Goal: Find contact information: Find contact information

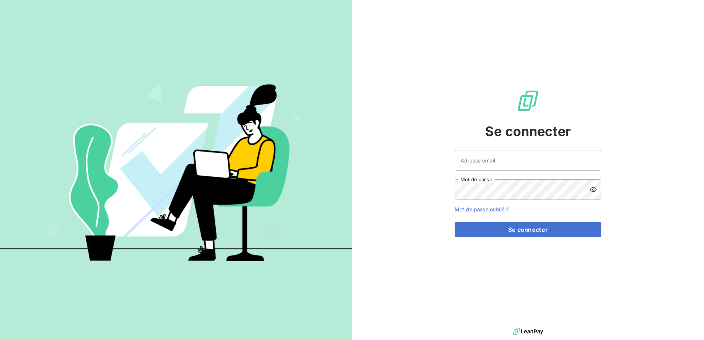
type input "[PERSON_NAME][EMAIL_ADDRESS][DOMAIN_NAME]"
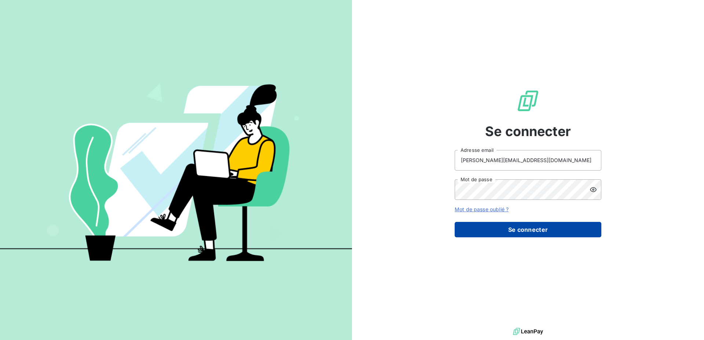
click at [518, 232] on button "Se connecter" at bounding box center [528, 229] width 147 height 15
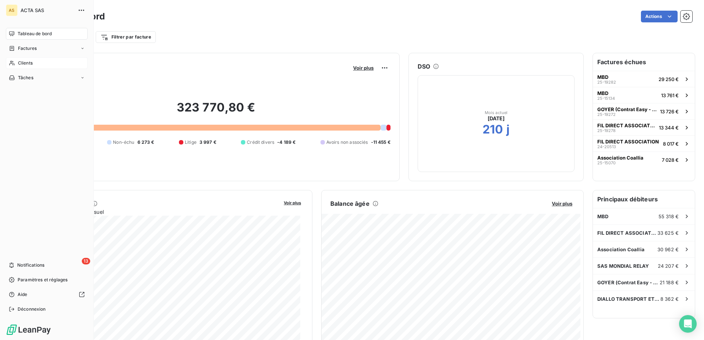
click at [22, 64] on span "Clients" at bounding box center [25, 63] width 15 height 7
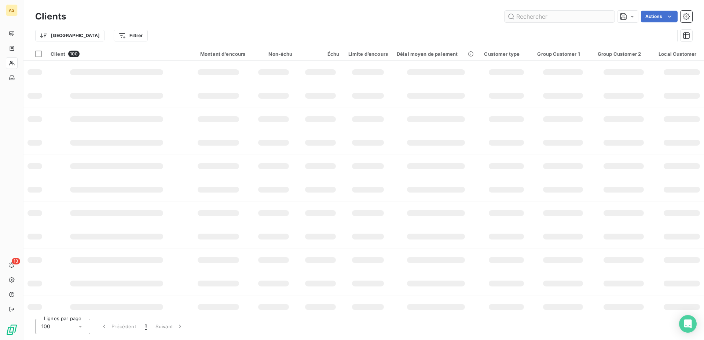
click at [550, 18] on input "text" at bounding box center [559, 17] width 110 height 12
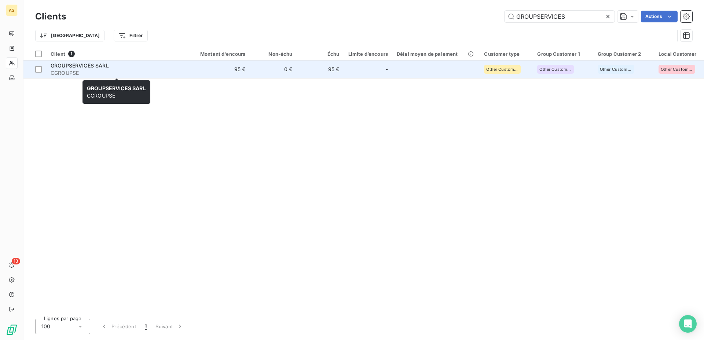
type input "GROUPSERVICES"
click at [72, 65] on span "GROUPSERVICES SARL" at bounding box center [80, 65] width 58 height 6
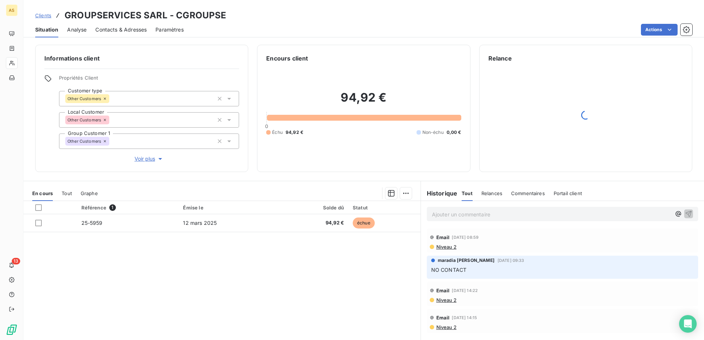
click at [127, 32] on span "Contacts & Adresses" at bounding box center [120, 29] width 51 height 7
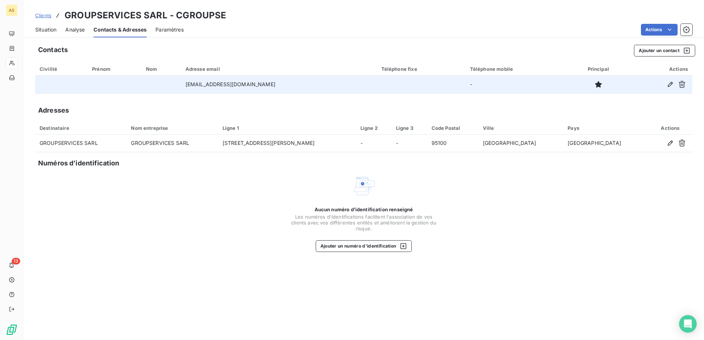
drag, startPoint x: 276, startPoint y: 85, endPoint x: 170, endPoint y: 84, distance: 105.2
click at [170, 84] on tr "[EMAIL_ADDRESS][DOMAIN_NAME] -" at bounding box center [363, 85] width 657 height 18
copy td
drag, startPoint x: 288, startPoint y: 84, endPoint x: 188, endPoint y: 85, distance: 100.5
click at [188, 85] on tr "[EMAIL_ADDRESS][DOMAIN_NAME] -" at bounding box center [363, 85] width 657 height 18
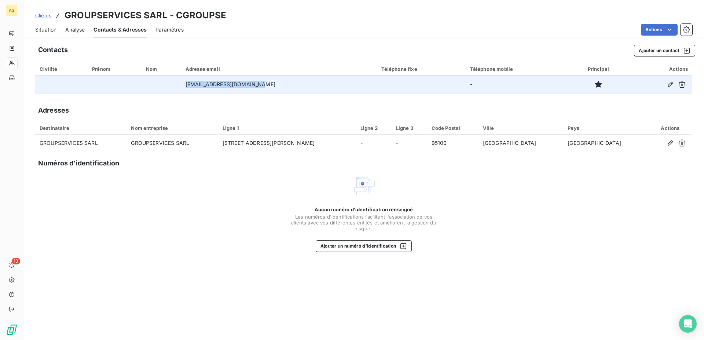
copy tr "[EMAIL_ADDRESS][DOMAIN_NAME]"
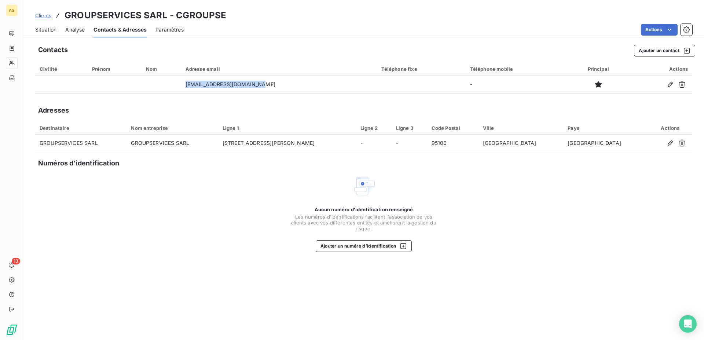
click at [51, 31] on span "Situation" at bounding box center [45, 29] width 21 height 7
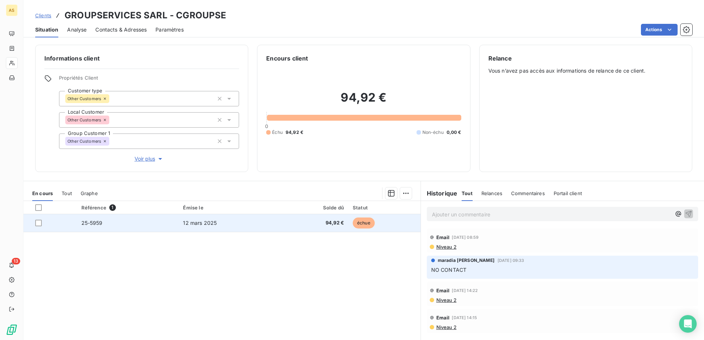
click at [189, 226] on span "12 mars 2025" at bounding box center [200, 223] width 34 height 6
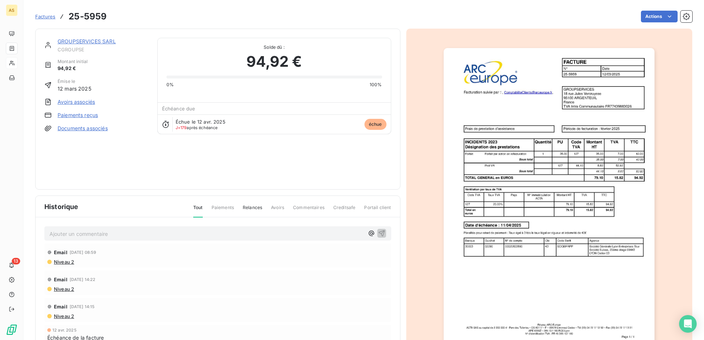
click at [586, 215] on img "button" at bounding box center [549, 197] width 211 height 298
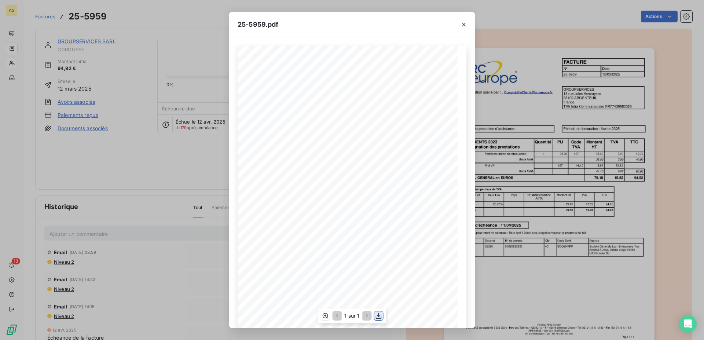
click at [379, 315] on icon "button" at bounding box center [379, 315] width 6 height 6
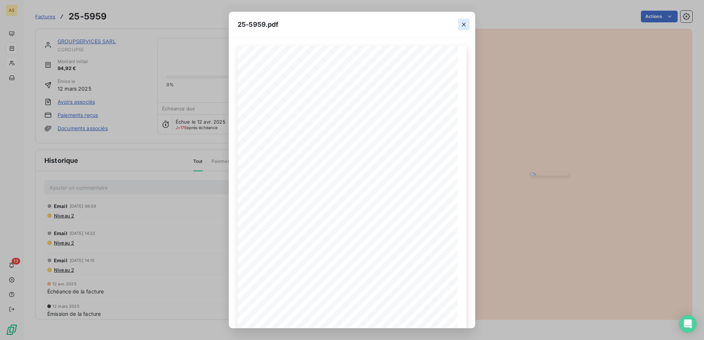
click at [464, 22] on icon "button" at bounding box center [463, 24] width 7 height 7
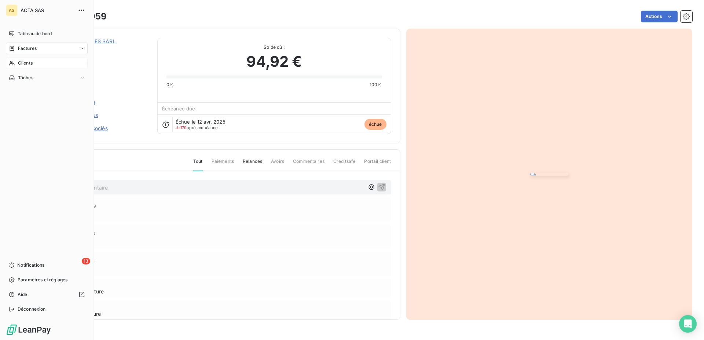
click at [30, 62] on span "Clients" at bounding box center [25, 63] width 15 height 7
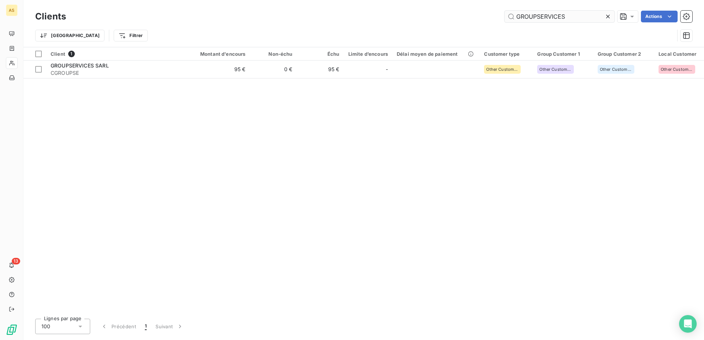
drag, startPoint x: 574, startPoint y: 18, endPoint x: 458, endPoint y: 21, distance: 115.9
click at [504, 21] on input "GROUPSERVICES" at bounding box center [559, 17] width 110 height 12
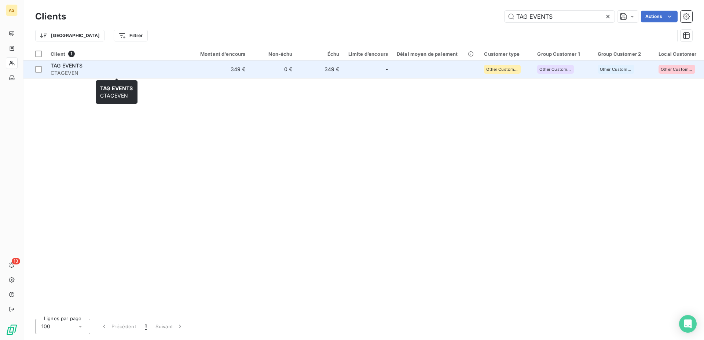
type input "TAG EVENTS"
click at [67, 69] on span "CTAGEVEN" at bounding box center [117, 72] width 132 height 7
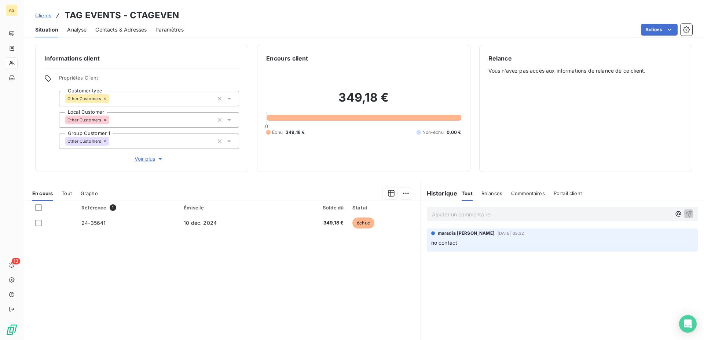
click at [124, 29] on span "Contacts & Adresses" at bounding box center [120, 29] width 51 height 7
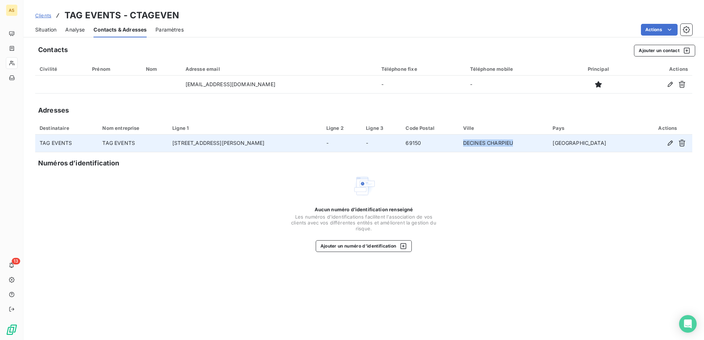
drag, startPoint x: 530, startPoint y: 141, endPoint x: 480, endPoint y: 144, distance: 50.7
click at [480, 144] on td "DECINES CHARPIEU" at bounding box center [503, 144] width 89 height 18
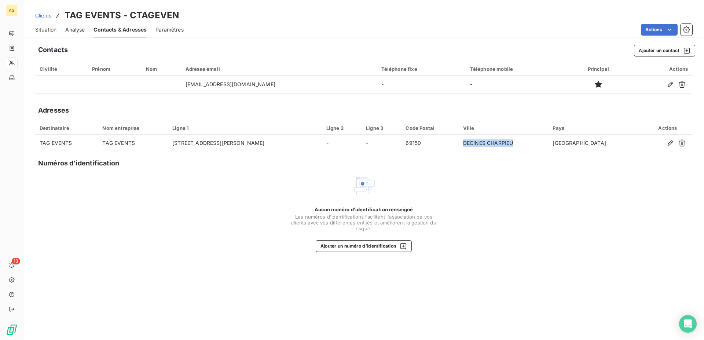
copy td "DECINES CHARPIEU"
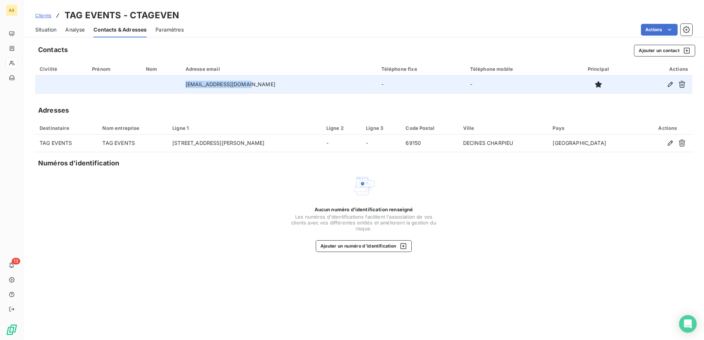
drag, startPoint x: 263, startPoint y: 87, endPoint x: 199, endPoint y: 88, distance: 63.8
click at [199, 88] on td "[EMAIL_ADDRESS][DOMAIN_NAME]" at bounding box center [279, 85] width 196 height 18
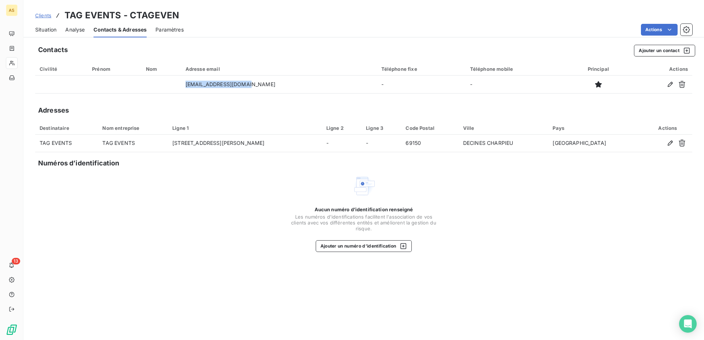
copy td "[EMAIL_ADDRESS][DOMAIN_NAME]"
click at [48, 17] on span "Clients" at bounding box center [43, 15] width 16 height 6
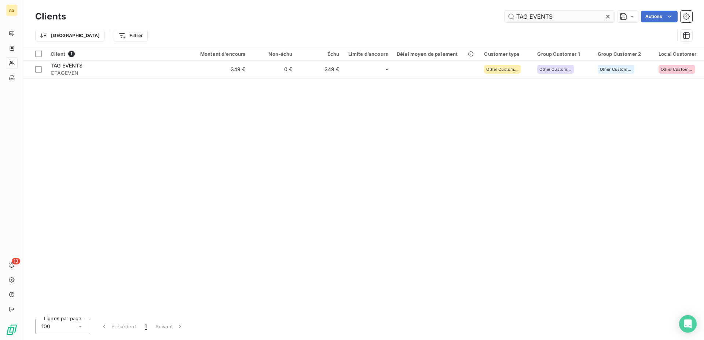
drag, startPoint x: 555, startPoint y: 18, endPoint x: 467, endPoint y: 15, distance: 88.4
click at [504, 15] on input "TAG EVENTS" at bounding box center [559, 17] width 110 height 12
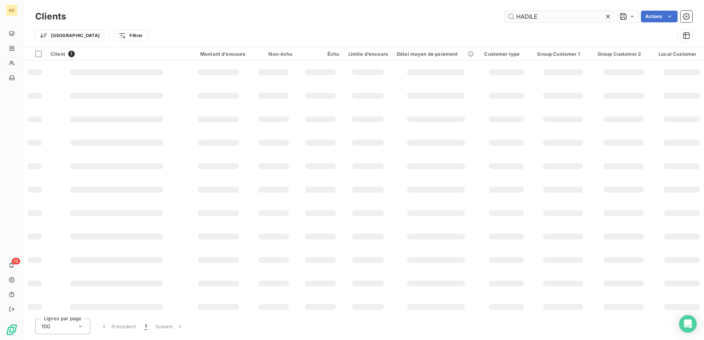
type input "HADILE"
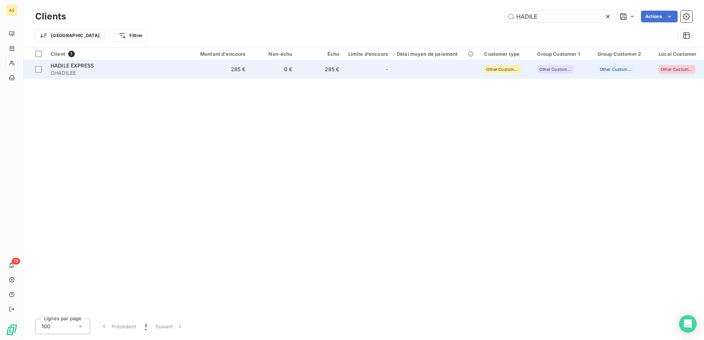
click at [81, 65] on span "HADILE EXPRESS" at bounding box center [72, 65] width 43 height 6
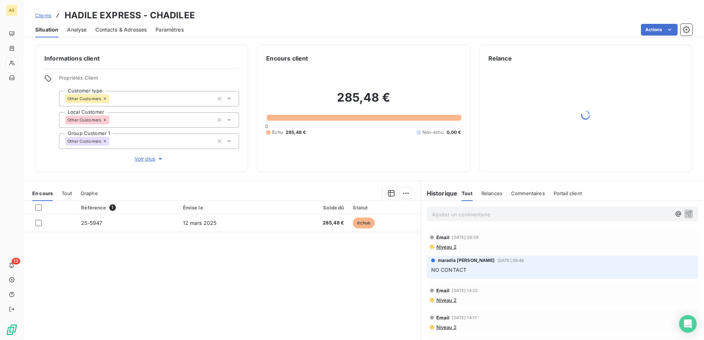
click at [129, 28] on span "Contacts & Adresses" at bounding box center [120, 29] width 51 height 7
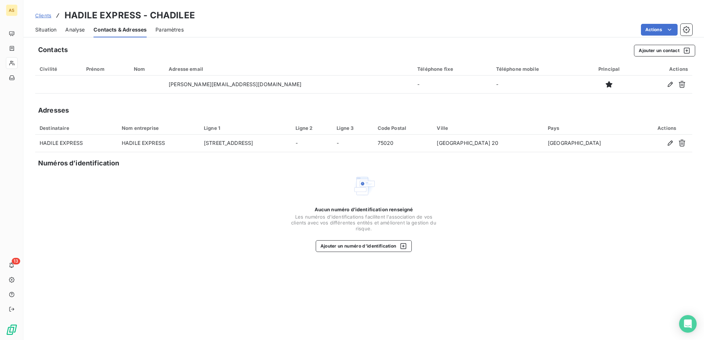
click at [46, 28] on span "Situation" at bounding box center [45, 29] width 21 height 7
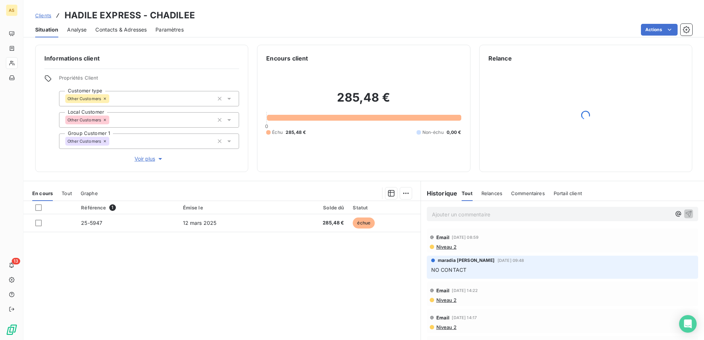
click at [41, 16] on span "Clients" at bounding box center [43, 15] width 16 height 6
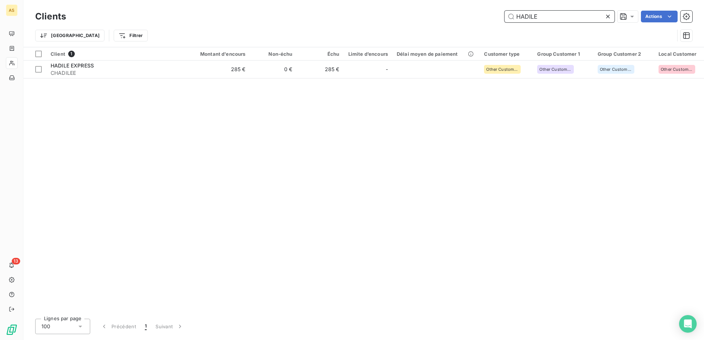
drag, startPoint x: 546, startPoint y: 14, endPoint x: 419, endPoint y: 14, distance: 126.5
click at [504, 14] on input "HADILE" at bounding box center [559, 17] width 110 height 12
paste input "FA LOGISTICS"
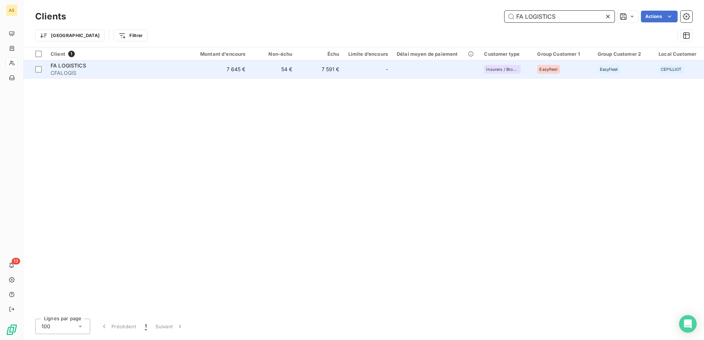
type input "FA LOGISTICS"
click at [68, 61] on td "FA LOGISTICS CFALOGIS" at bounding box center [116, 69] width 141 height 18
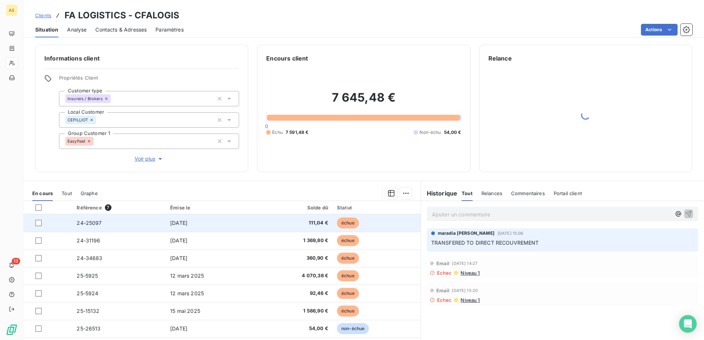
click at [187, 224] on span "[DATE]" at bounding box center [178, 223] width 17 height 6
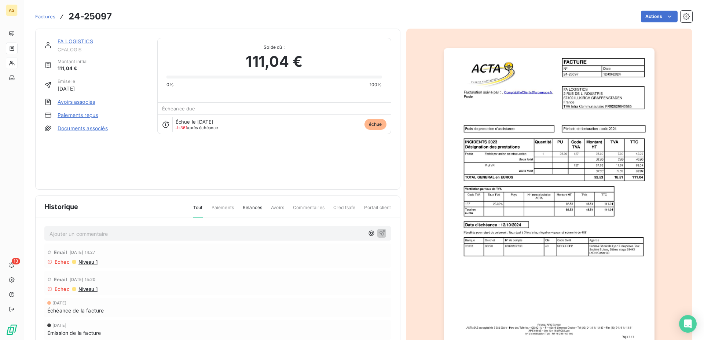
click at [593, 178] on img "button" at bounding box center [549, 197] width 211 height 298
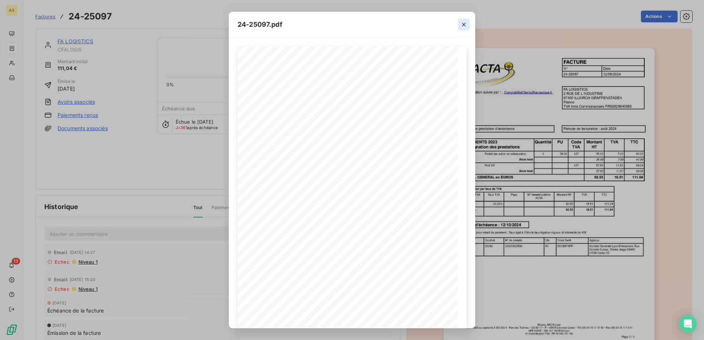
click at [465, 23] on icon "button" at bounding box center [464, 25] width 4 height 4
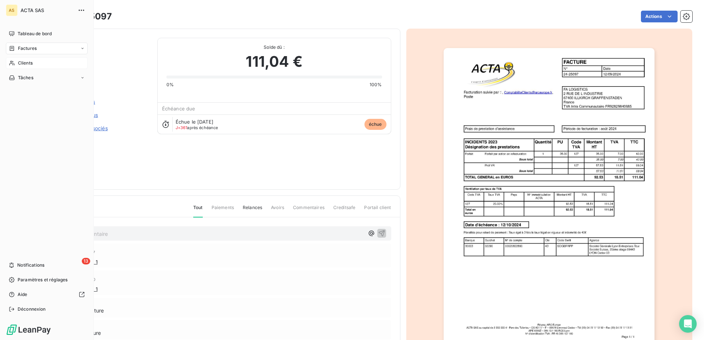
click at [29, 65] on span "Clients" at bounding box center [25, 63] width 15 height 7
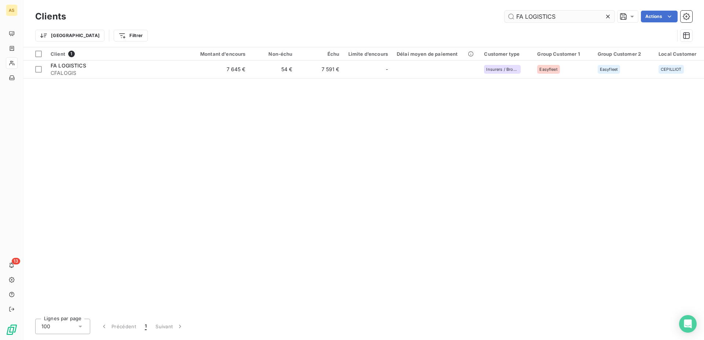
drag, startPoint x: 517, startPoint y: 14, endPoint x: 449, endPoint y: 14, distance: 67.5
click at [504, 14] on input "FA LOGISTICS" at bounding box center [559, 17] width 110 height 12
type input "MULTISERVICE TRANSPORT"
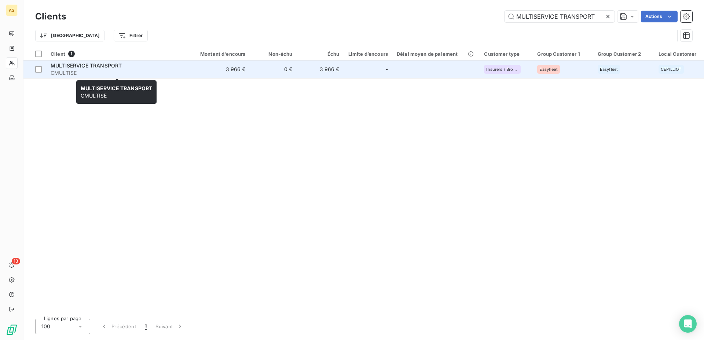
click at [104, 69] on div "MULTISERVICE TRANSPORT" at bounding box center [117, 65] width 132 height 7
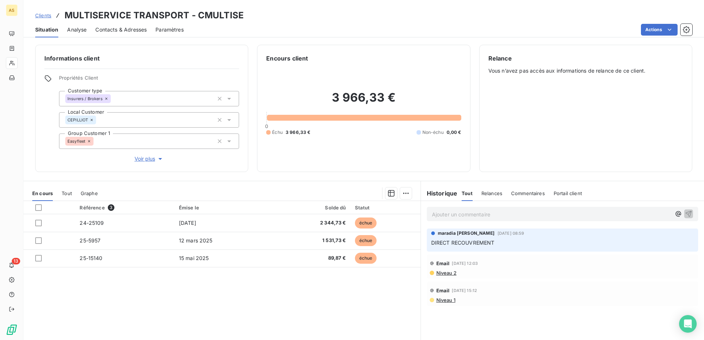
click at [137, 30] on span "Contacts & Adresses" at bounding box center [120, 29] width 51 height 7
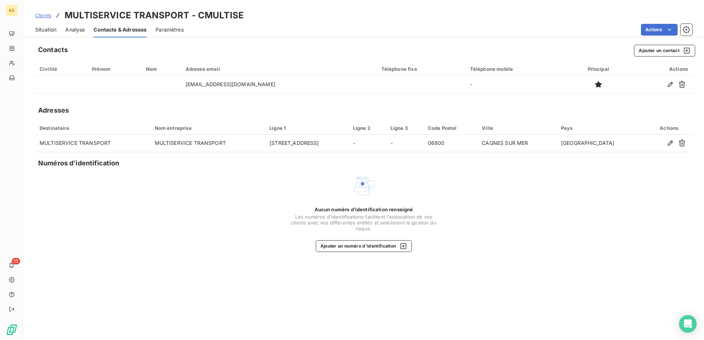
click at [47, 32] on span "Situation" at bounding box center [45, 29] width 21 height 7
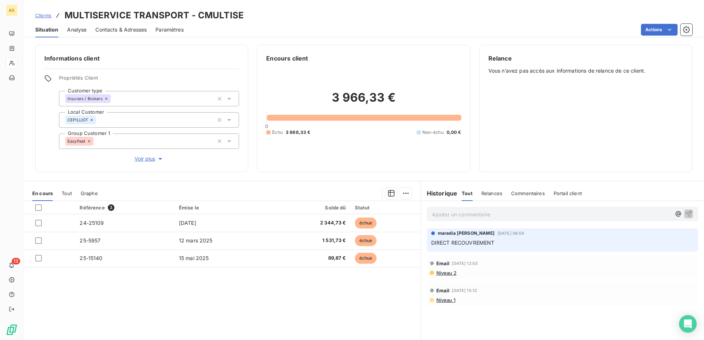
click at [46, 14] on span "Clients" at bounding box center [43, 15] width 16 height 6
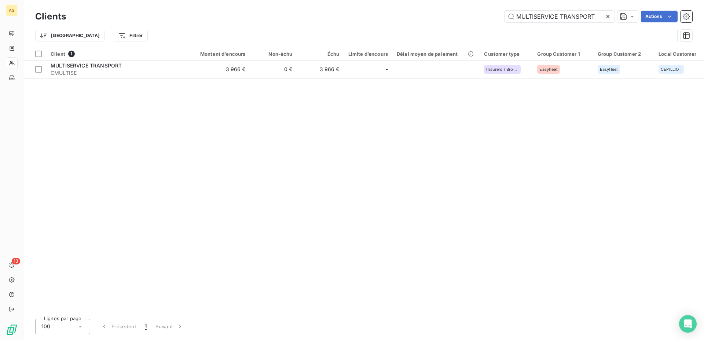
drag, startPoint x: 596, startPoint y: 18, endPoint x: 432, endPoint y: 19, distance: 164.6
click at [504, 19] on input "MULTISERVICE TRANSPORT" at bounding box center [559, 17] width 110 height 12
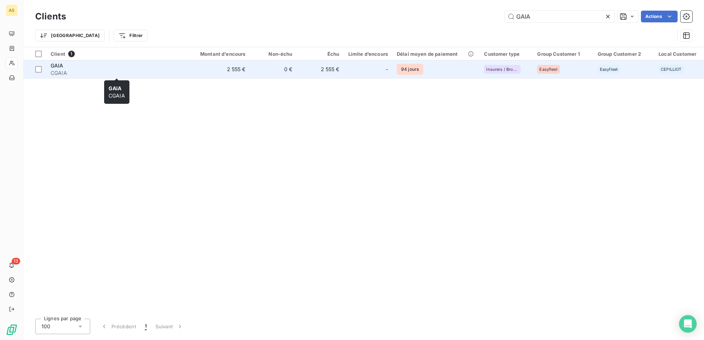
type input "GAIA"
click at [59, 68] on span "GAIA" at bounding box center [57, 65] width 13 height 6
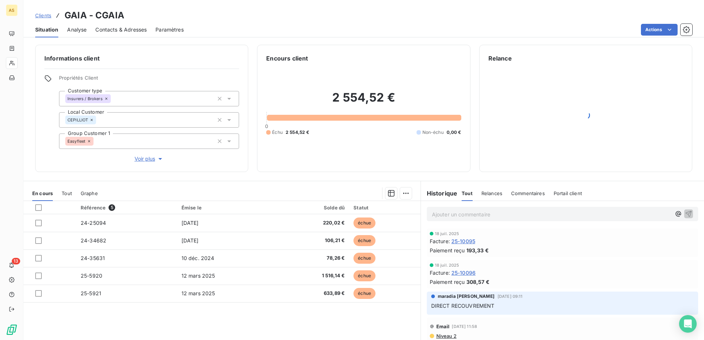
click at [44, 18] on span "Clients" at bounding box center [43, 15] width 16 height 6
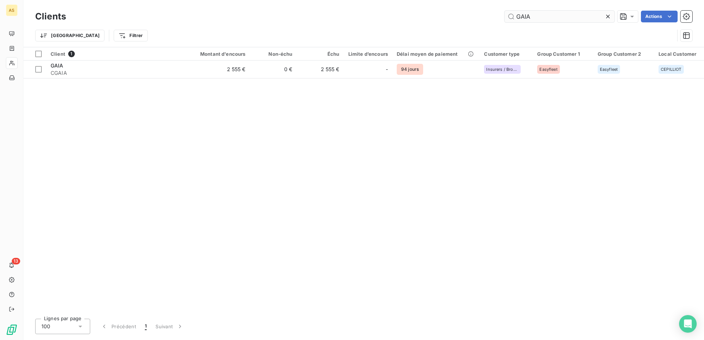
drag, startPoint x: 549, startPoint y: 18, endPoint x: 444, endPoint y: 10, distance: 105.5
click at [504, 11] on input "GAIA" at bounding box center [559, 17] width 110 height 12
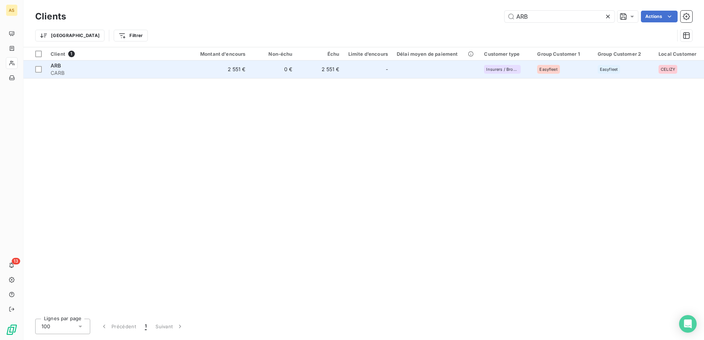
type input "ARB"
click at [58, 69] on div "ARB" at bounding box center [117, 65] width 132 height 7
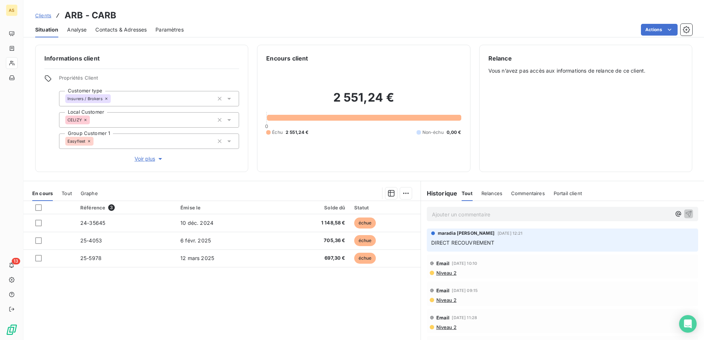
click at [36, 14] on span "Clients" at bounding box center [43, 15] width 16 height 6
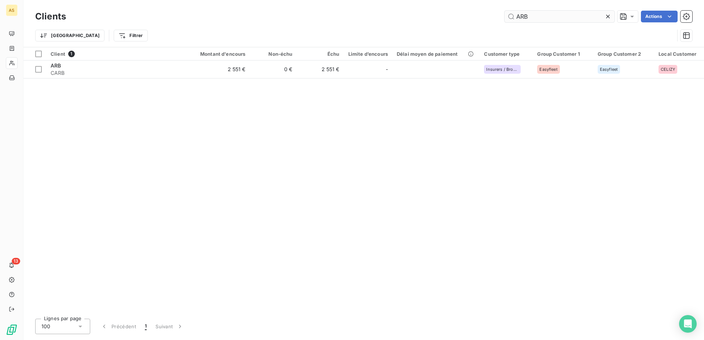
drag, startPoint x: 536, startPoint y: 17, endPoint x: 477, endPoint y: 15, distance: 58.3
click at [504, 15] on input "ARB" at bounding box center [559, 17] width 110 height 12
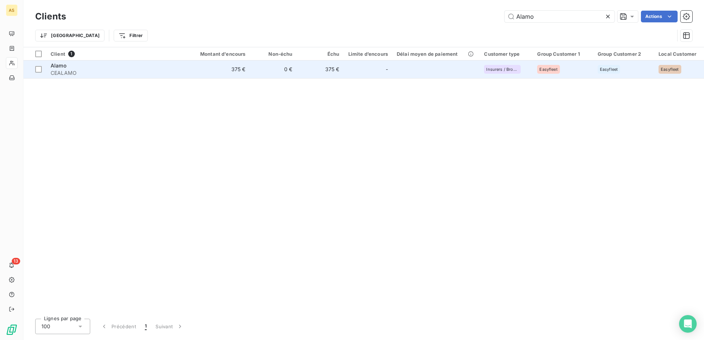
type input "Alamo"
click at [61, 67] on span "Alamo" at bounding box center [59, 65] width 16 height 6
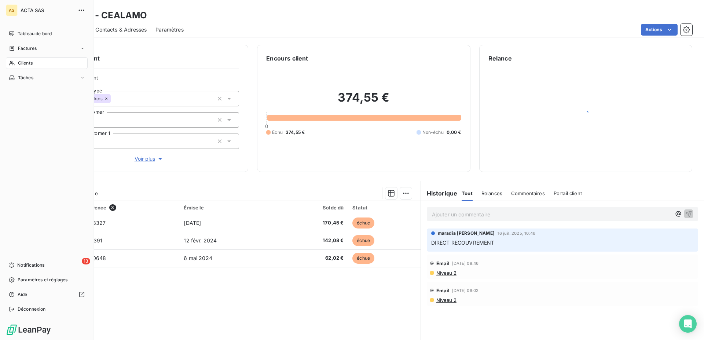
click at [22, 65] on span "Clients" at bounding box center [25, 63] width 15 height 7
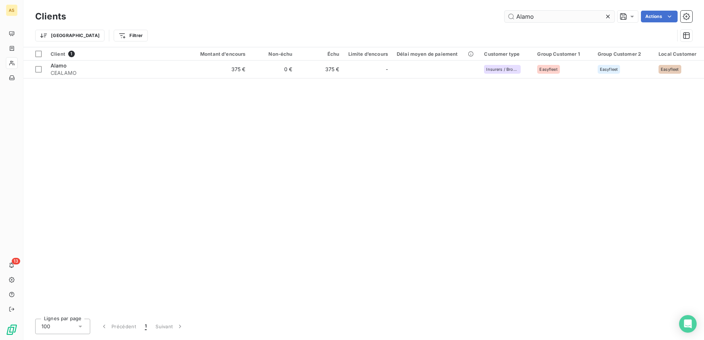
drag, startPoint x: 503, startPoint y: 17, endPoint x: 395, endPoint y: 16, distance: 108.5
click at [504, 16] on input "Alamo" at bounding box center [559, 17] width 110 height 12
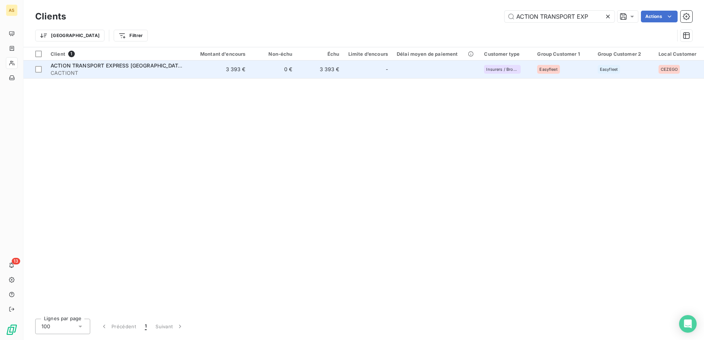
type input "ACTION TRANSPORT EXP"
click at [66, 65] on span "ACTION TRANSPORT EXPRESS [GEOGRAPHIC_DATA]" at bounding box center [117, 65] width 133 height 6
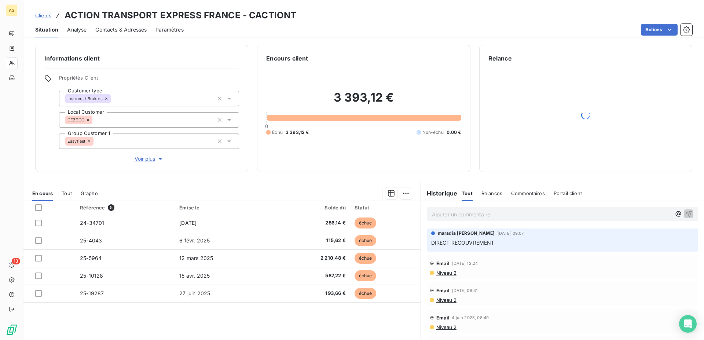
click at [48, 14] on span "Clients" at bounding box center [43, 15] width 16 height 6
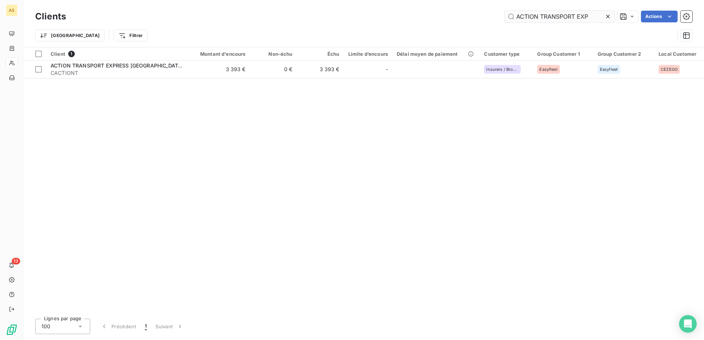
drag, startPoint x: 596, startPoint y: 15, endPoint x: 398, endPoint y: 15, distance: 197.2
click at [504, 15] on input "ACTION TRANSPORT EXP" at bounding box center [559, 17] width 110 height 12
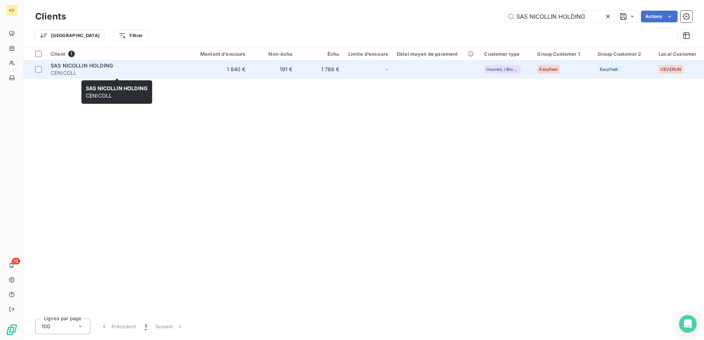
type input "SAS NICOLLIN HOLDING"
click at [73, 68] on span "SAS NICOLLIN HOLDING" at bounding box center [82, 65] width 62 height 6
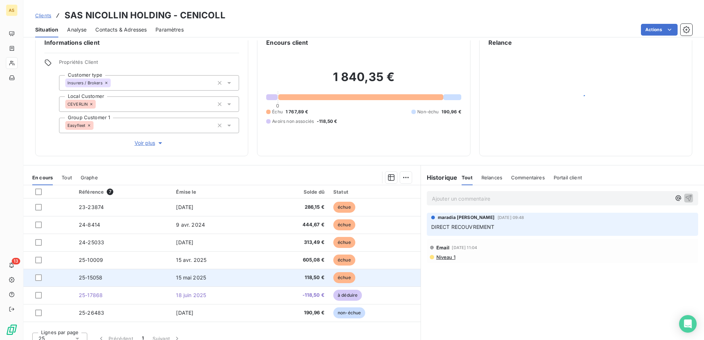
scroll to position [24, 0]
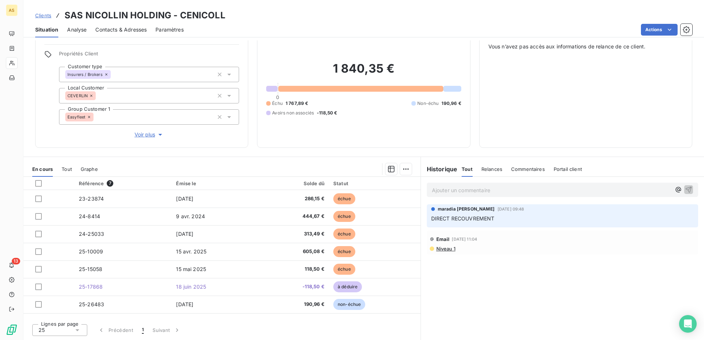
click at [47, 15] on span "Clients" at bounding box center [43, 15] width 16 height 6
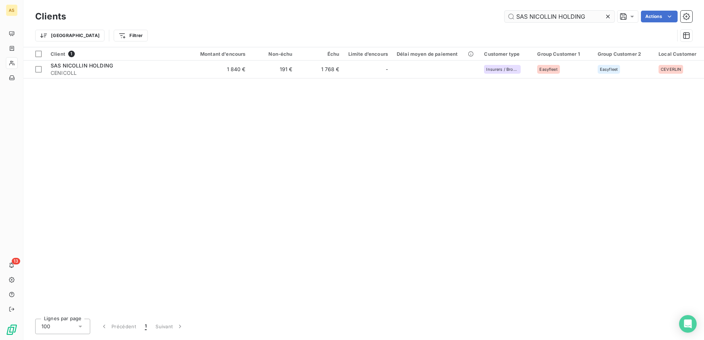
drag, startPoint x: 587, startPoint y: 20, endPoint x: 426, endPoint y: 13, distance: 161.5
click at [504, 13] on input "SAS NICOLLIN HOLDING" at bounding box center [559, 17] width 110 height 12
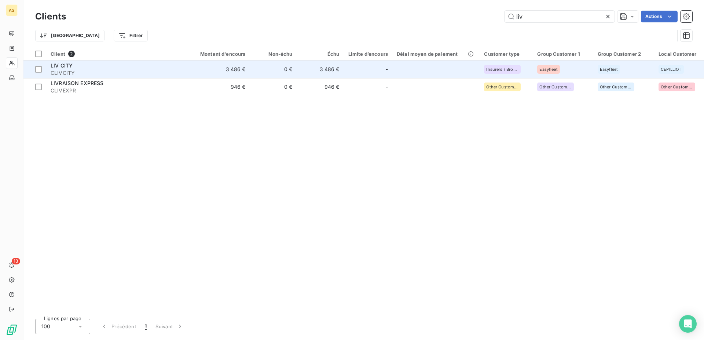
type input "liv"
click at [59, 67] on span "LIV CITY" at bounding box center [62, 65] width 22 height 6
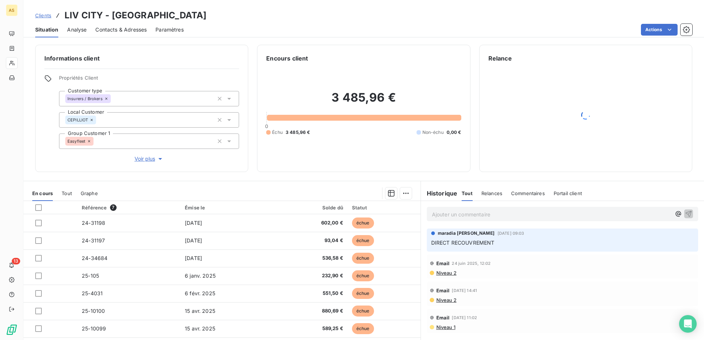
click at [122, 32] on span "Contacts & Adresses" at bounding box center [120, 29] width 51 height 7
